Goal: Information Seeking & Learning: Learn about a topic

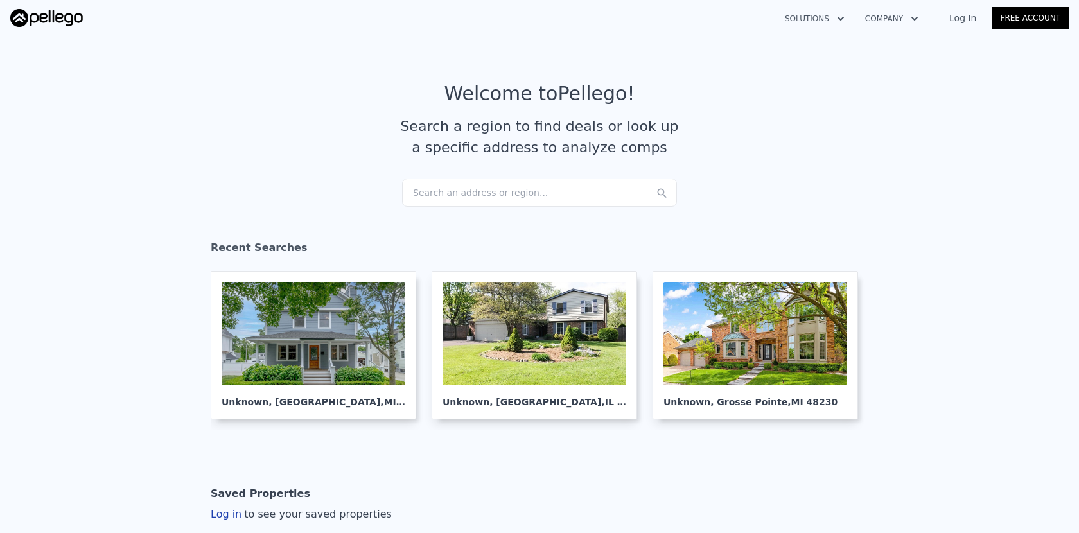
click at [450, 184] on div "Search an address or region..." at bounding box center [539, 192] width 275 height 28
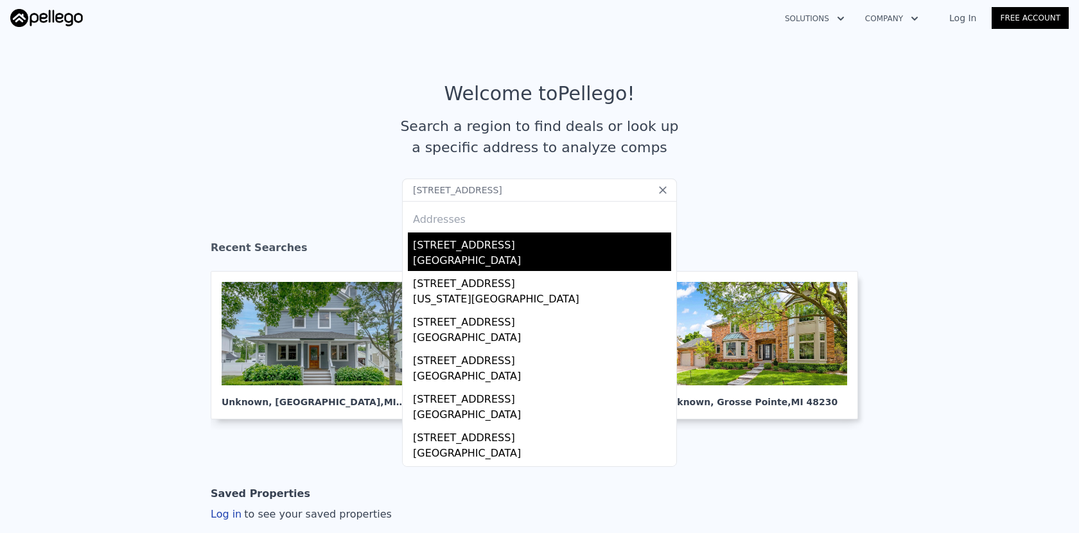
type input "20452 S Lexington Blvd"
click at [480, 243] on div "20452 Lexington Blvd" at bounding box center [542, 242] width 258 height 21
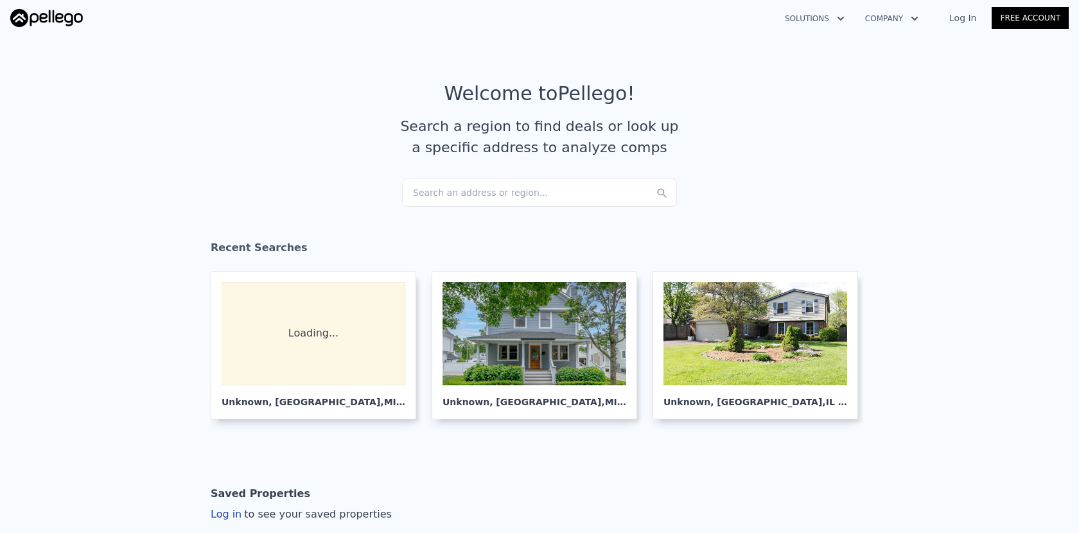
click at [504, 206] on section "Welcome to Pellego ! Search a region to find deals or look up a specific addres…" at bounding box center [539, 130] width 1079 height 199
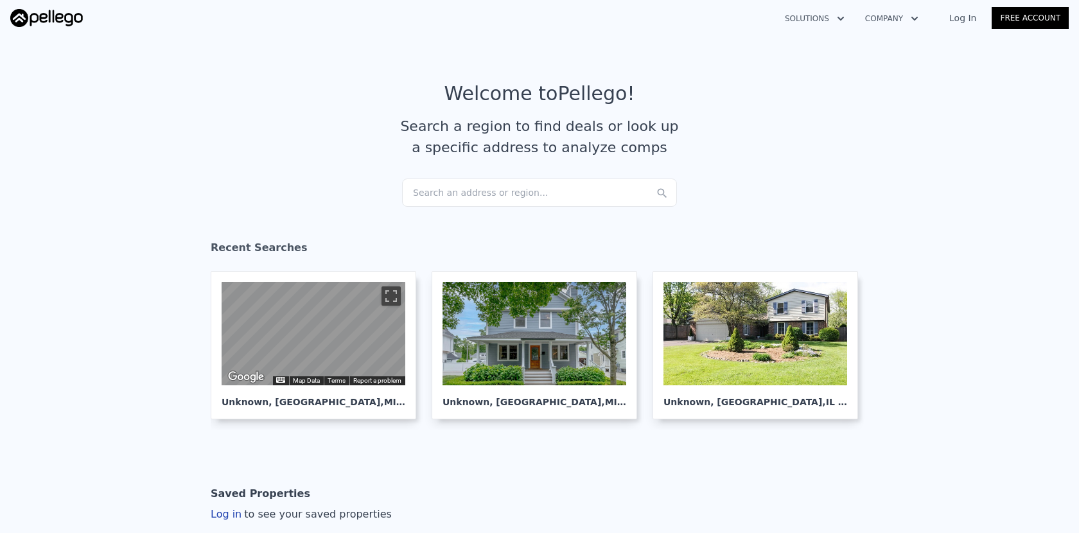
click at [501, 192] on div "Search an address or region..." at bounding box center [539, 192] width 275 height 28
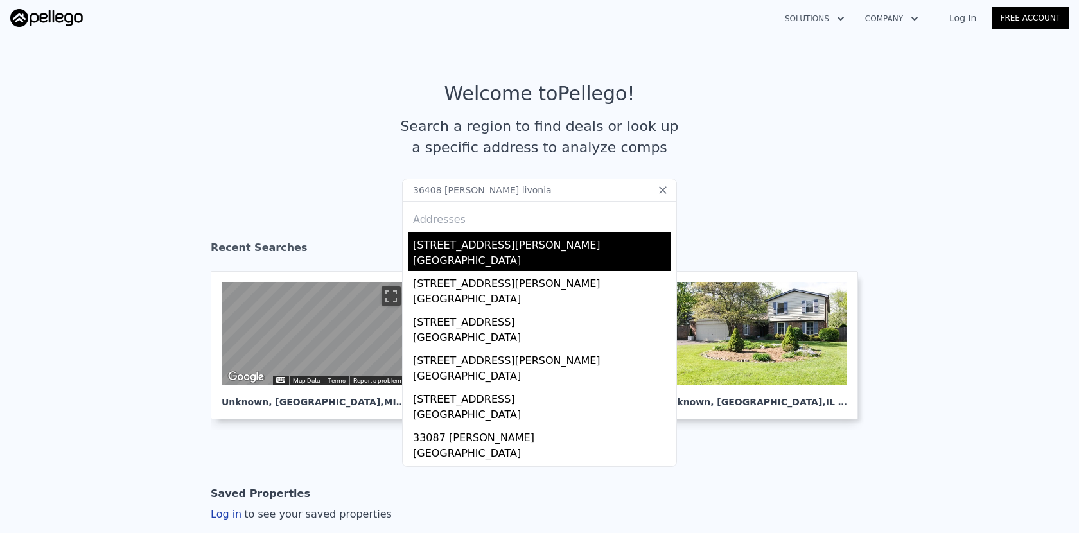
type input "36408 [PERSON_NAME] livonia"
click at [433, 250] on div "[STREET_ADDRESS][PERSON_NAME]" at bounding box center [542, 242] width 258 height 21
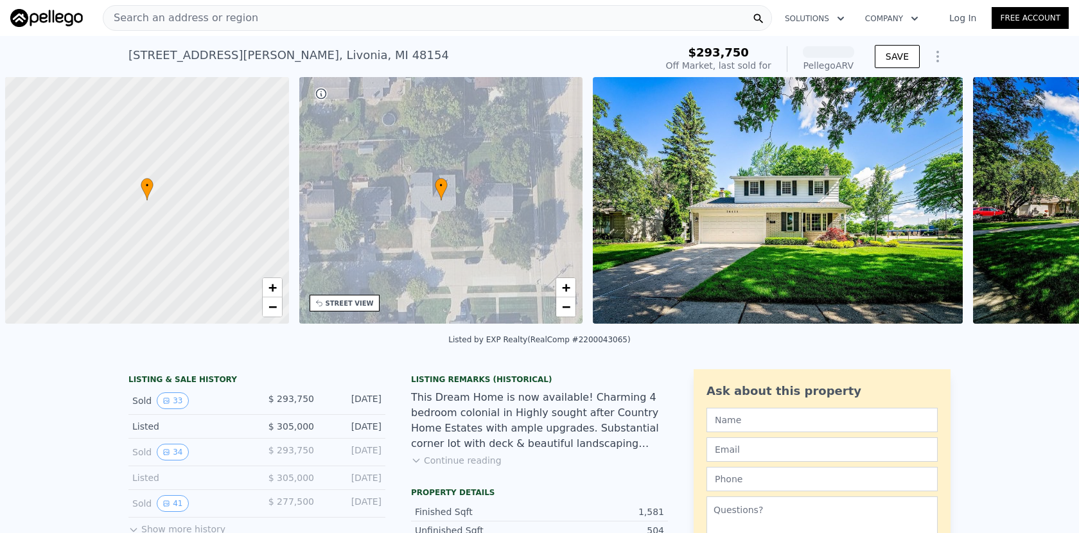
scroll to position [0, 4]
